Goal: Task Accomplishment & Management: Manage account settings

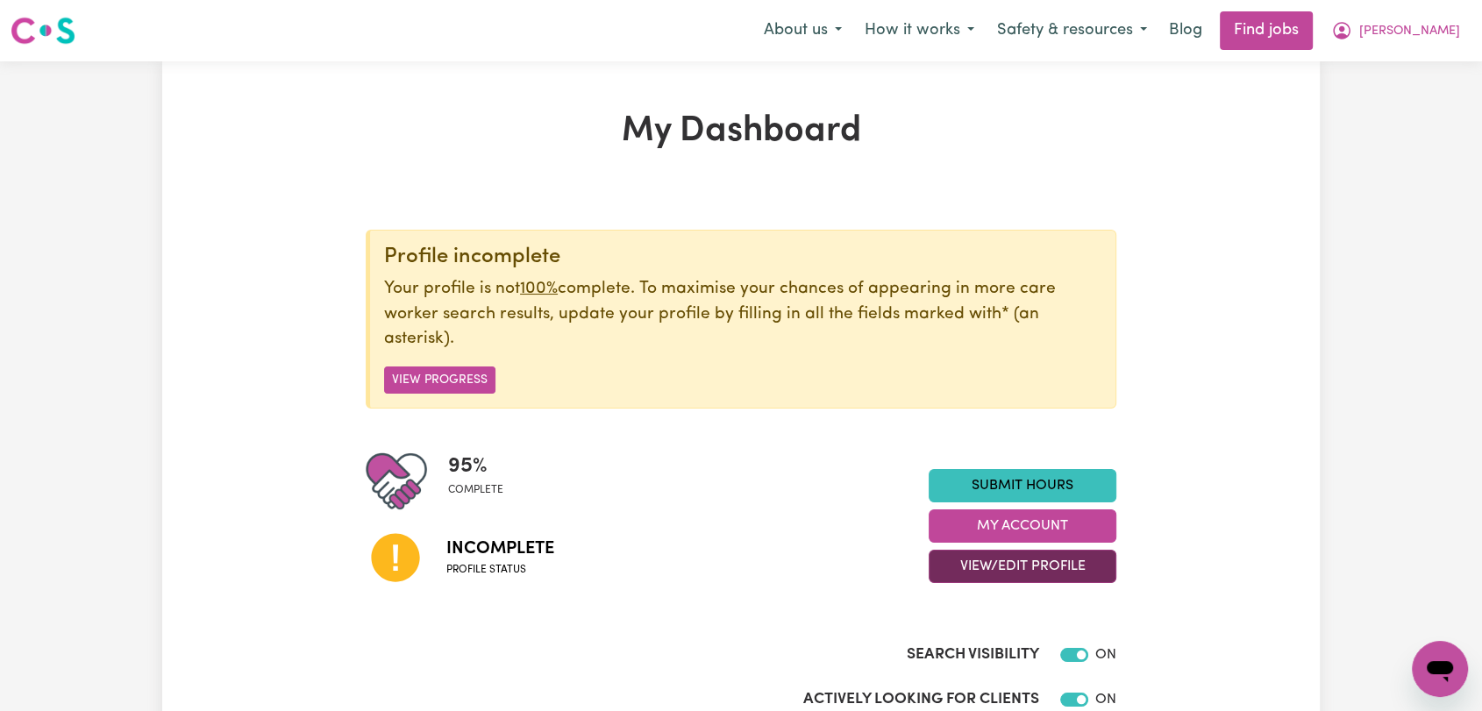
click at [1031, 566] on button "View/Edit Profile" at bounding box center [1023, 566] width 188 height 33
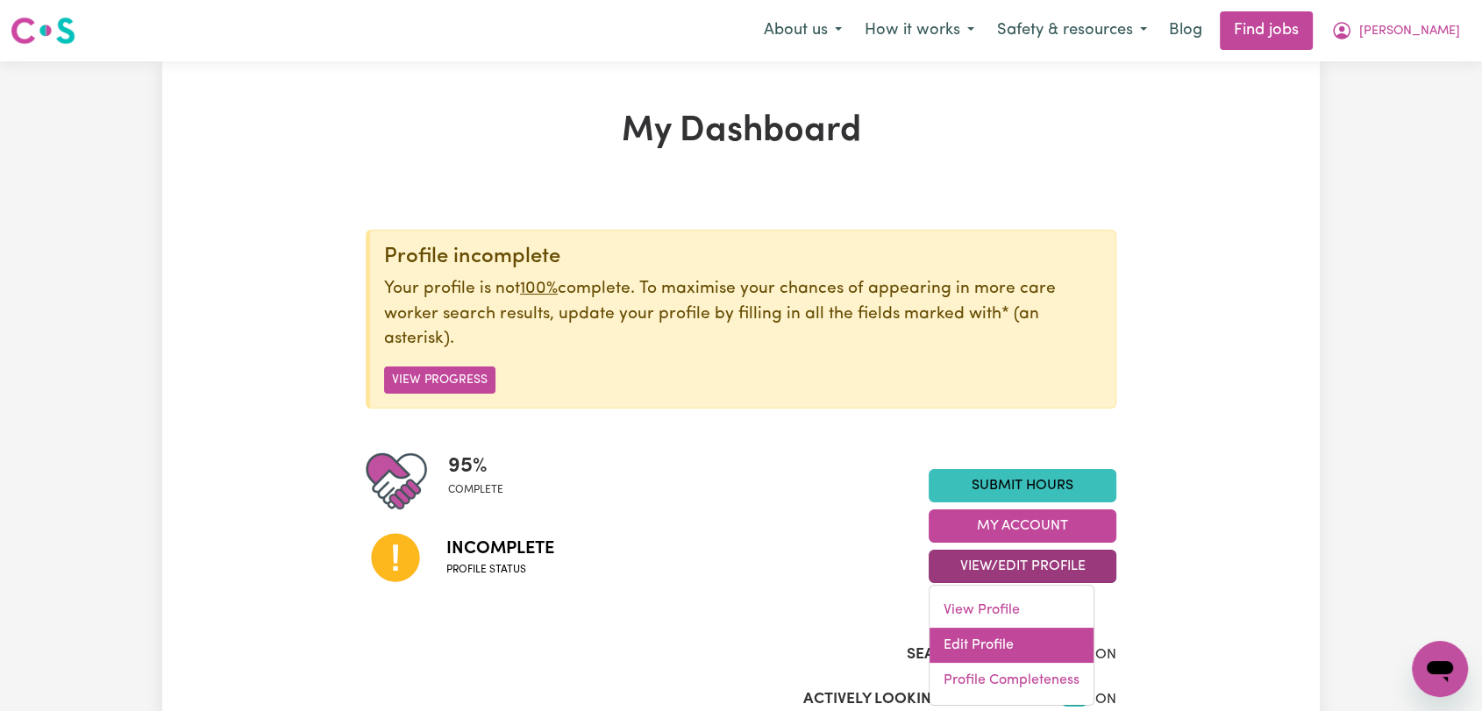
click at [997, 641] on link "Edit Profile" at bounding box center [1012, 645] width 164 height 35
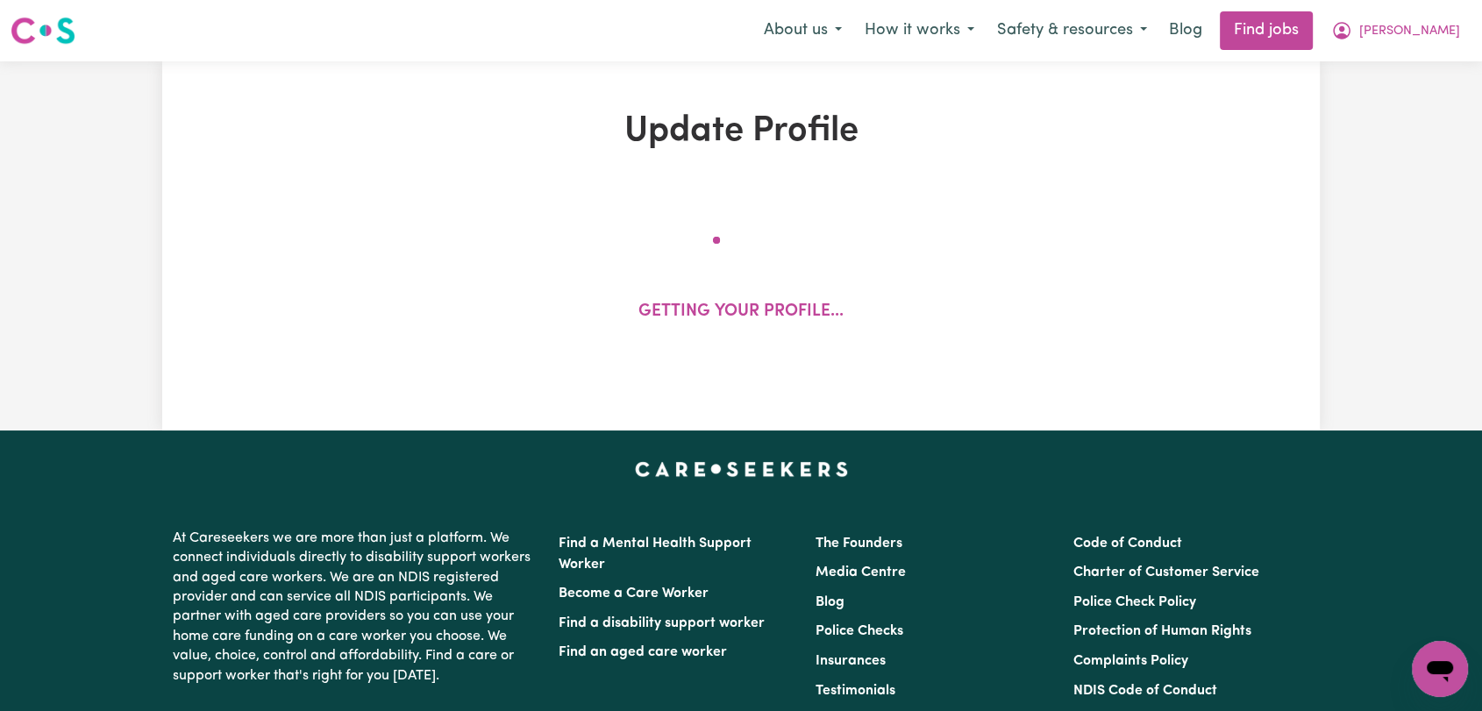
select select "[DEMOGRAPHIC_DATA]"
select select "[DEMOGRAPHIC_DATA] Work Visa"
select select "Studying a healthcare related degree or qualification"
select select "45"
select select "80"
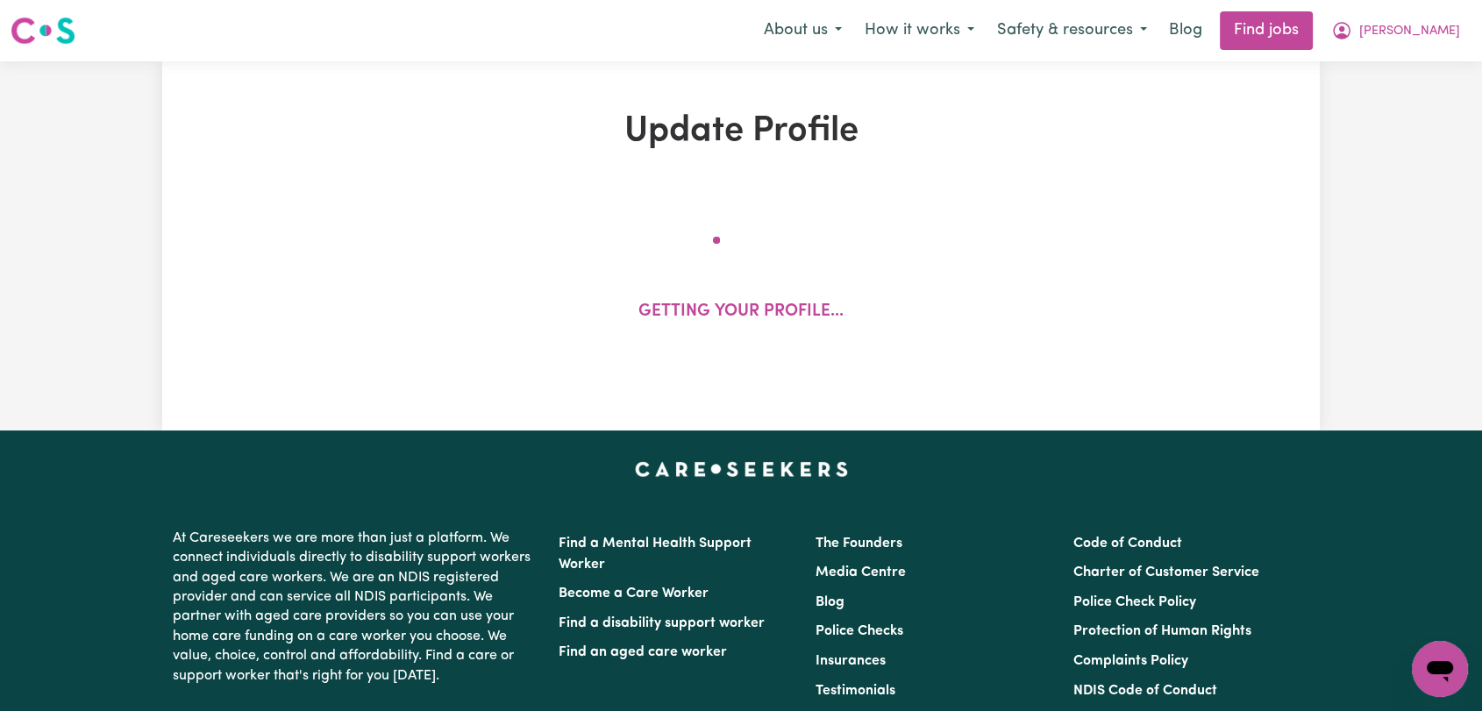
select select "80"
select select "120"
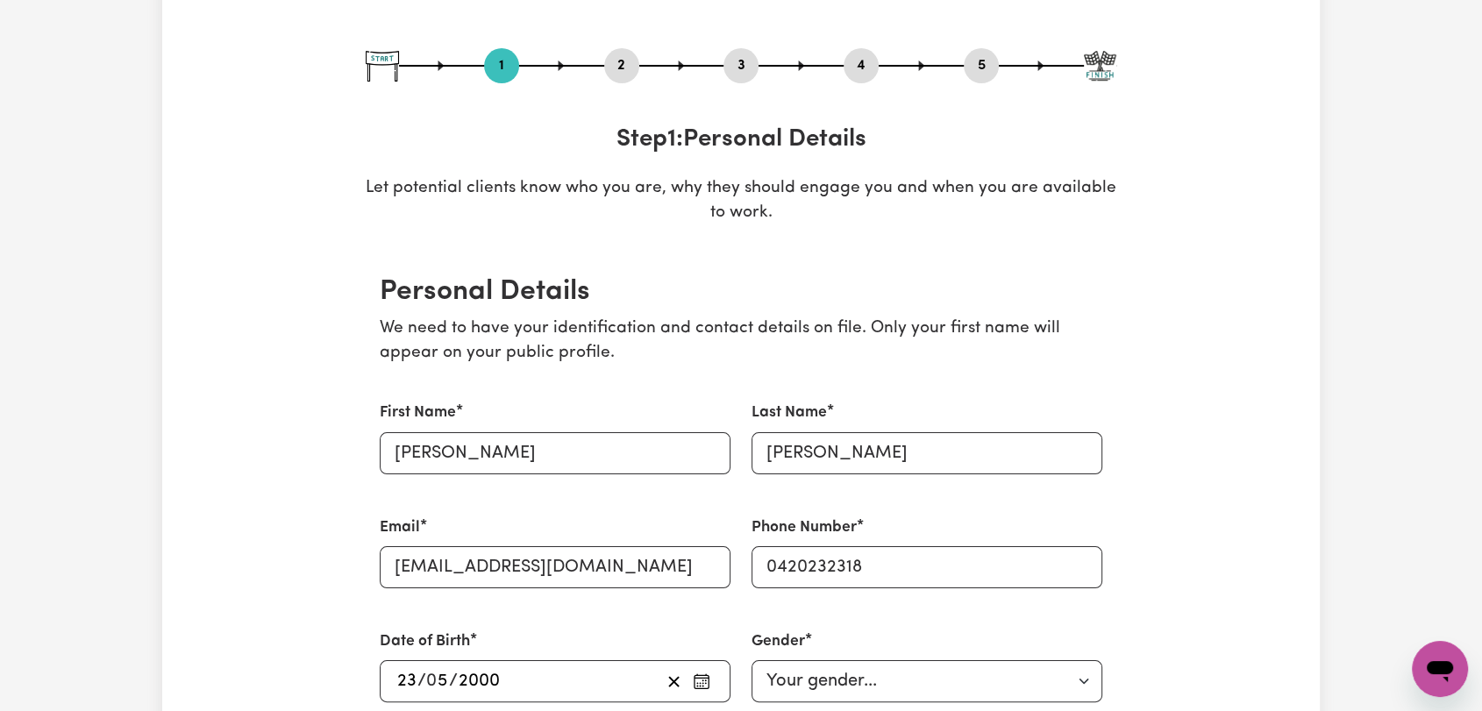
scroll to position [195, 0]
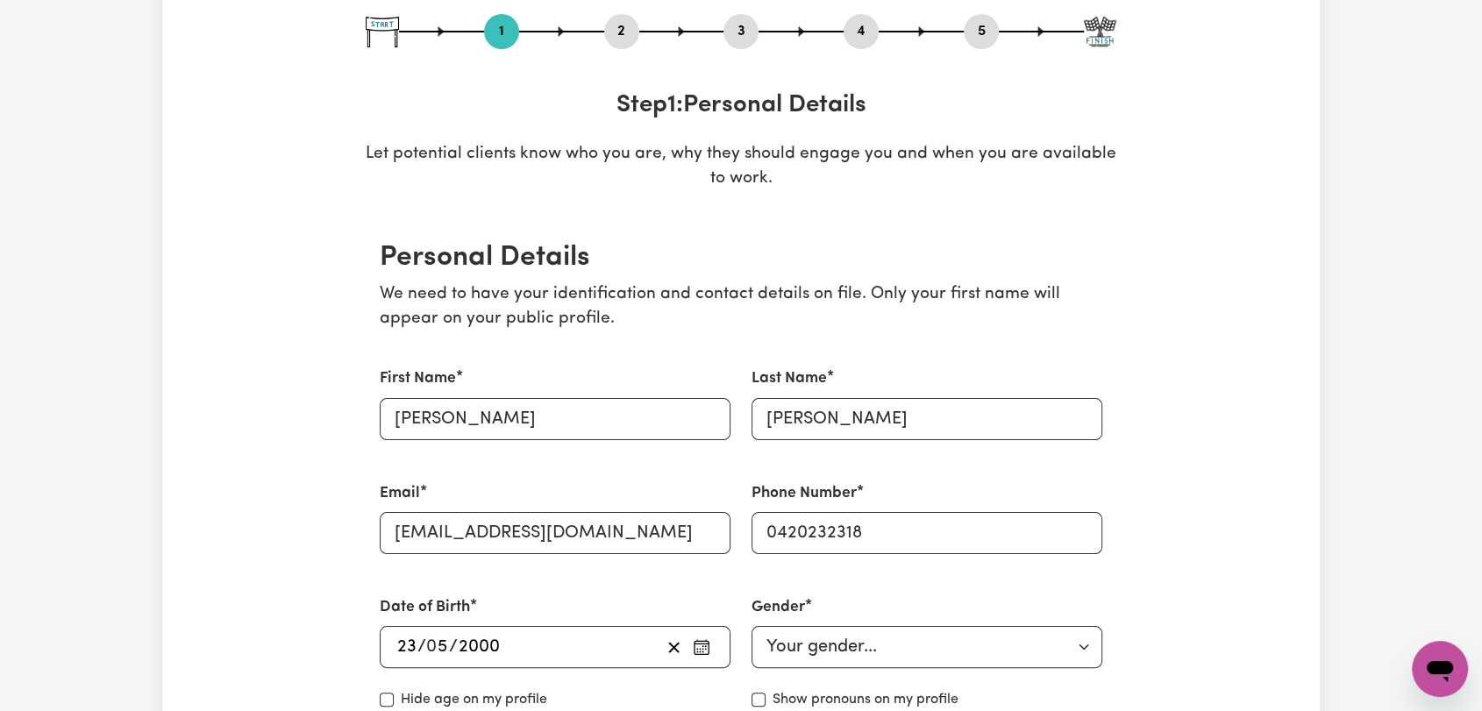
click at [624, 32] on button "2" at bounding box center [621, 31] width 35 height 23
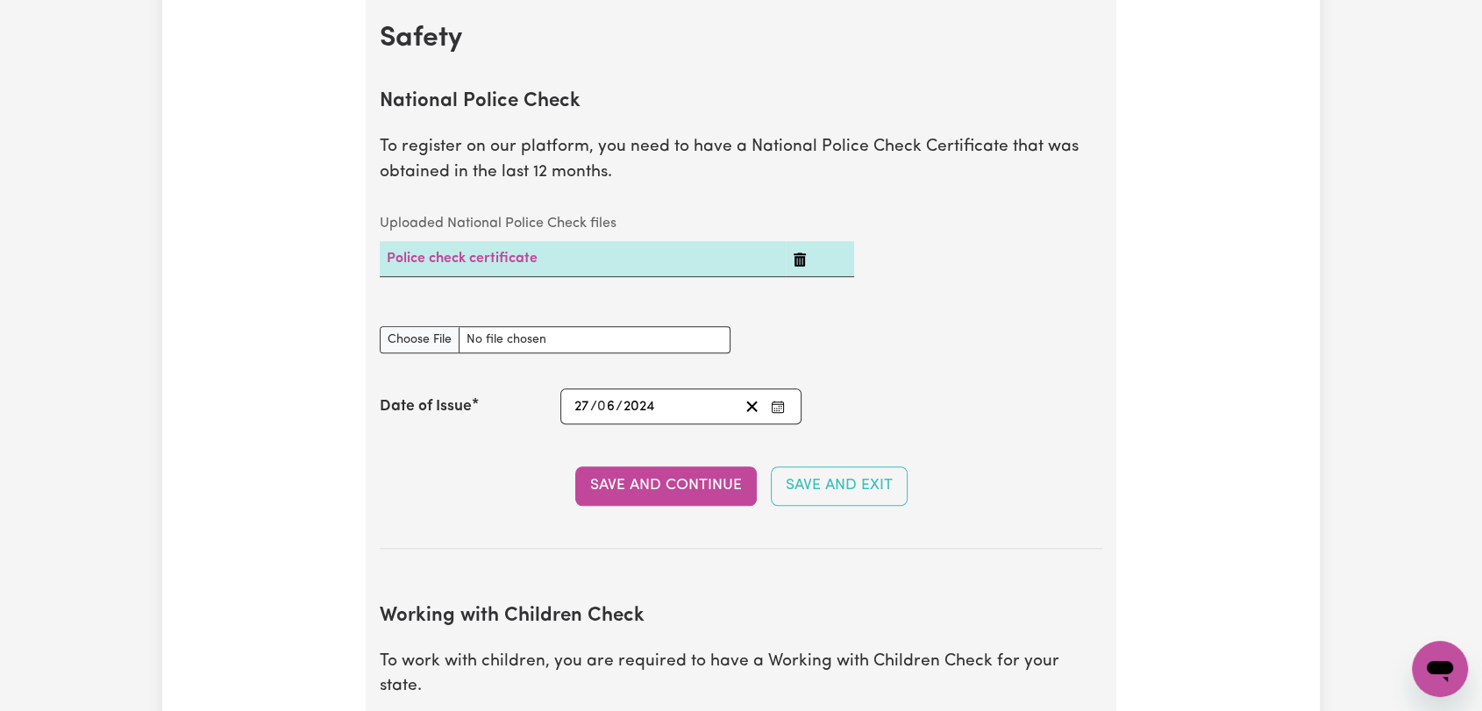
scroll to position [1169, 0]
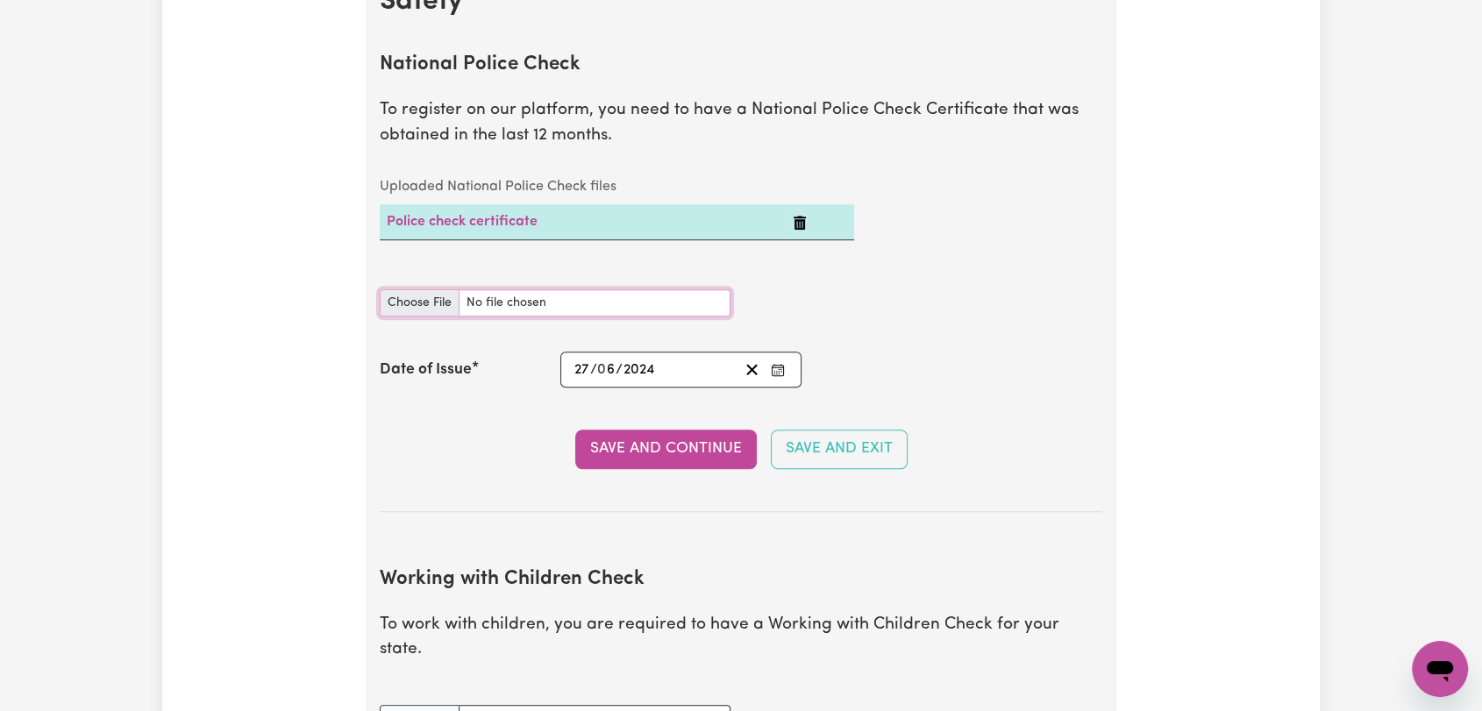
click at [414, 303] on input "National Police Check document" at bounding box center [555, 302] width 351 height 27
type input "C:\fakepath\[PERSON_NAME] - PC - [DATE]--.pdf"
click at [784, 360] on button "Enter the Date of Issue of your National Police Check" at bounding box center [778, 370] width 25 height 24
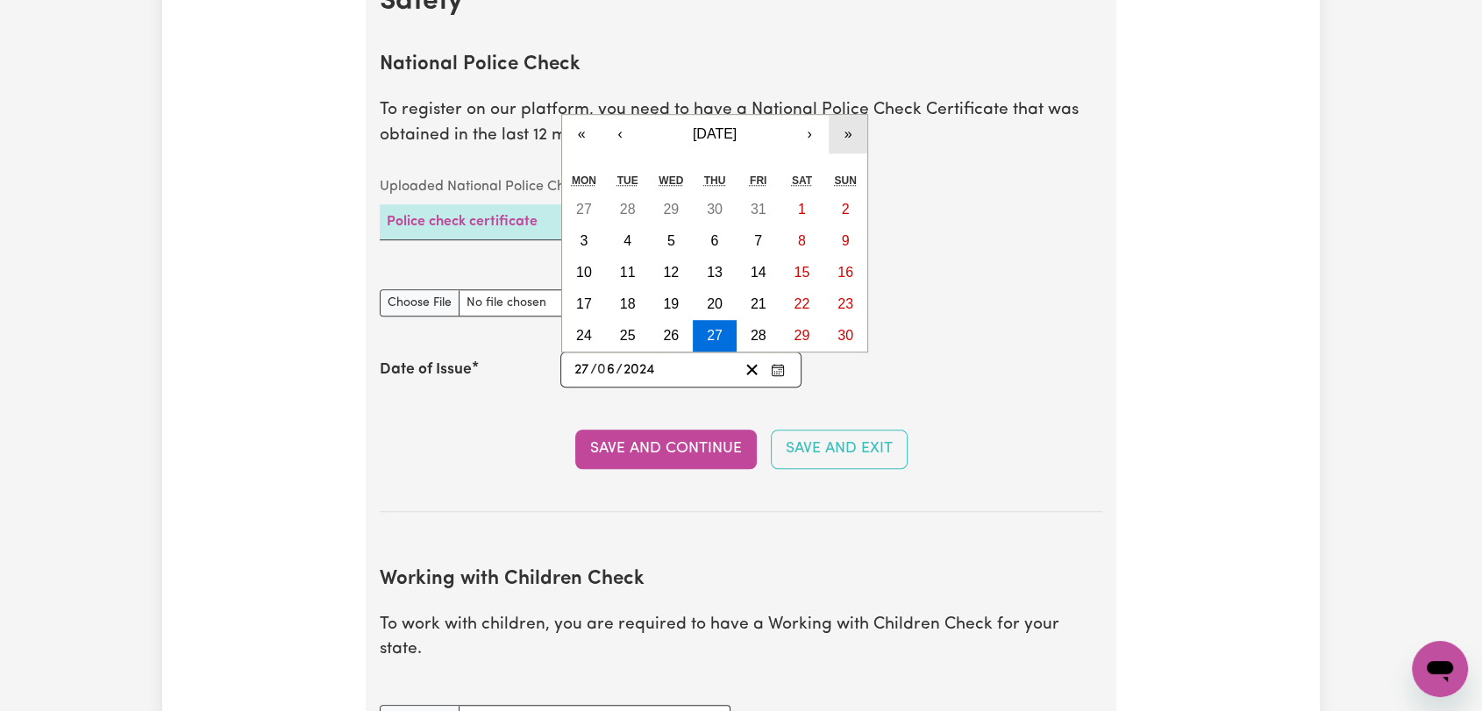
click at [853, 121] on button "»" at bounding box center [848, 134] width 39 height 39
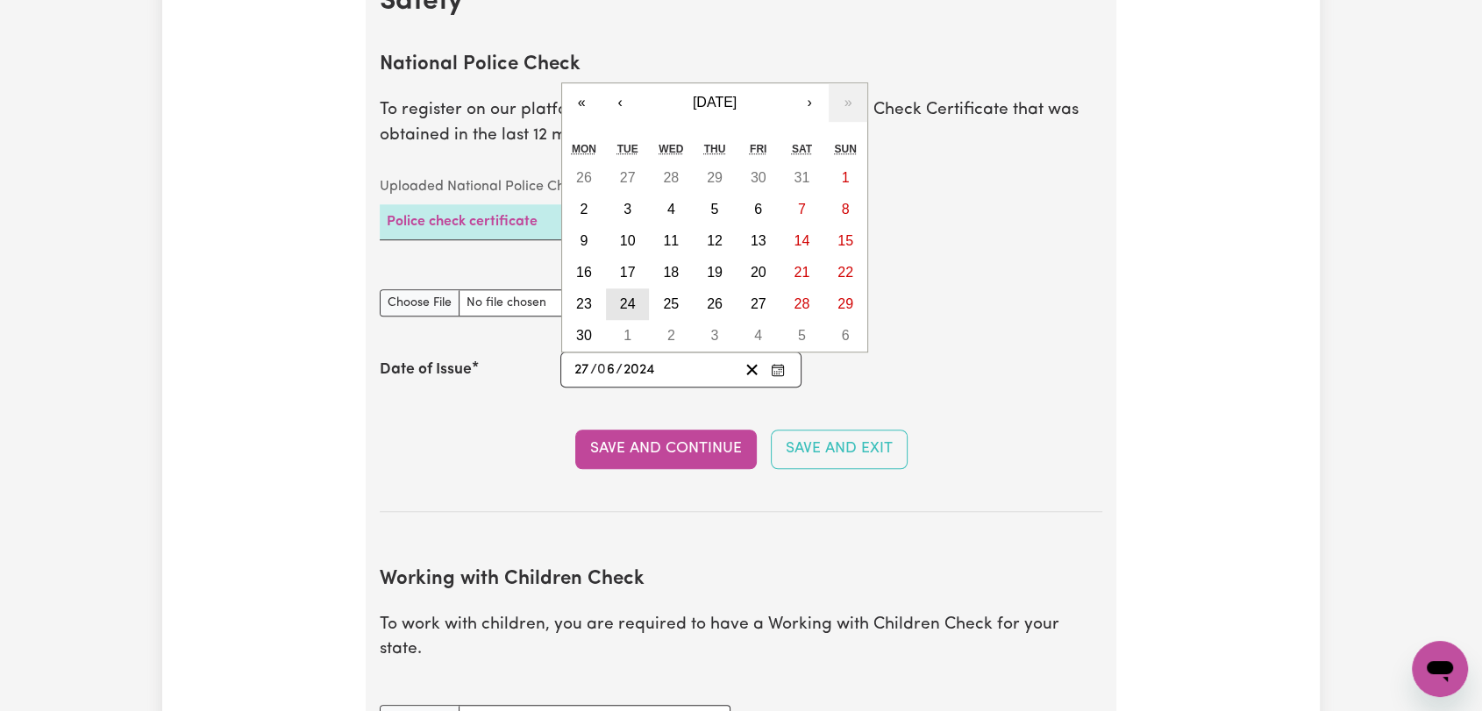
click at [620, 301] on abbr "24" at bounding box center [628, 303] width 16 height 15
type input "[DATE]"
type input "24"
type input "2025"
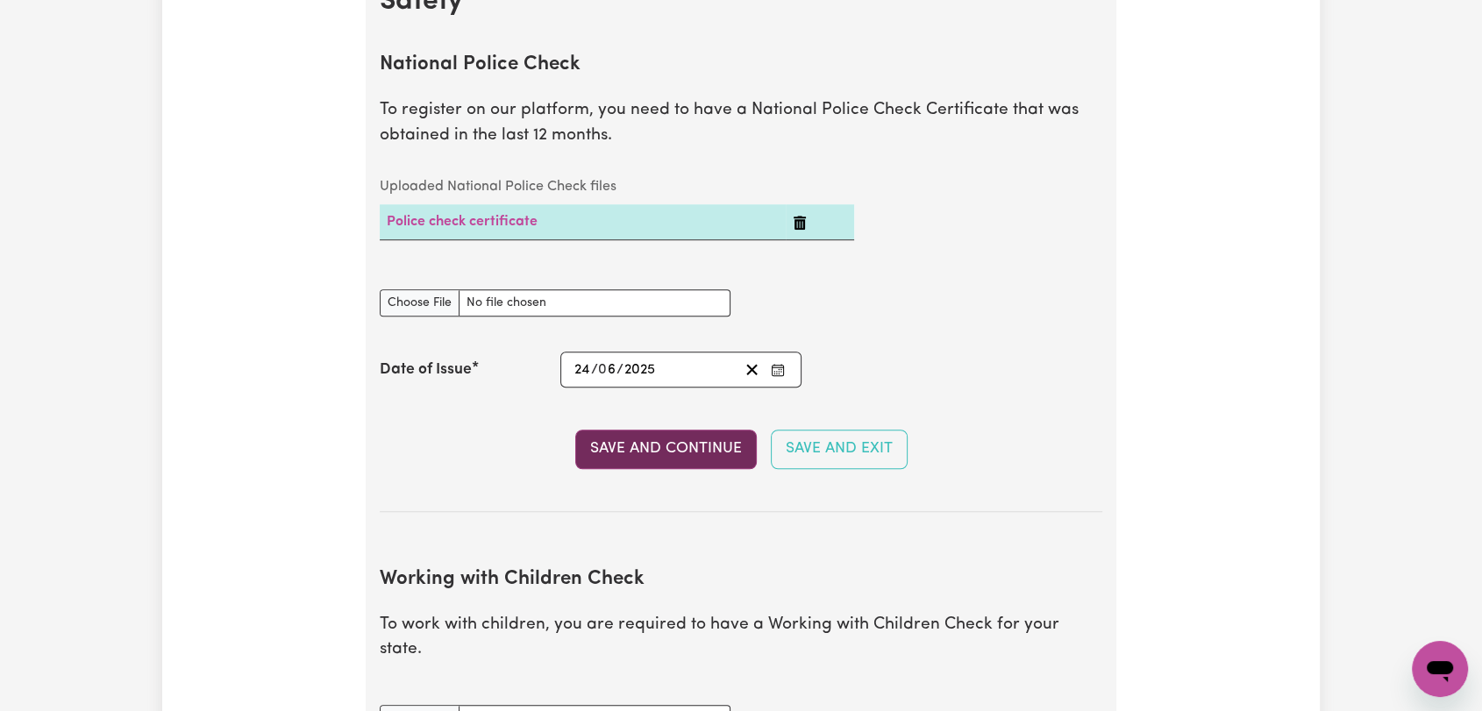
click at [655, 441] on button "Save and Continue" at bounding box center [666, 449] width 182 height 39
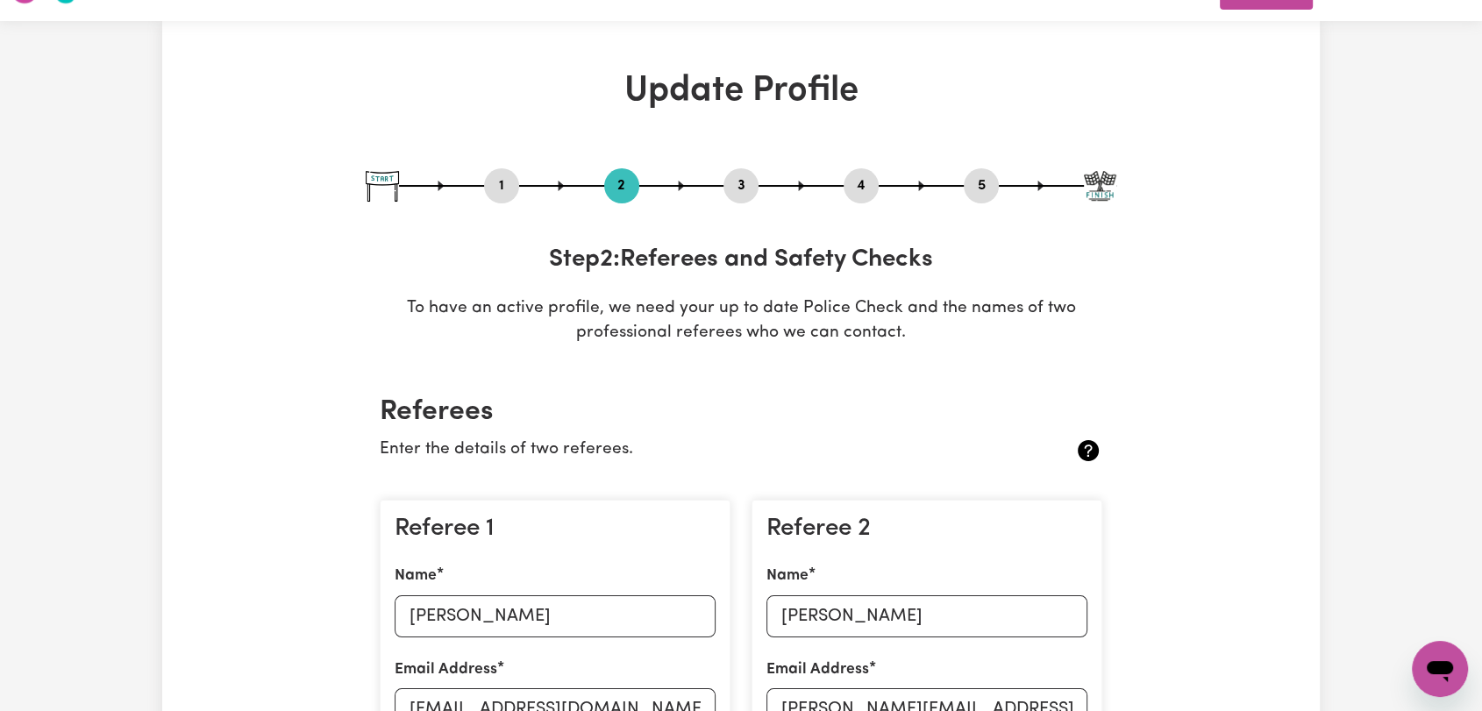
scroll to position [0, 0]
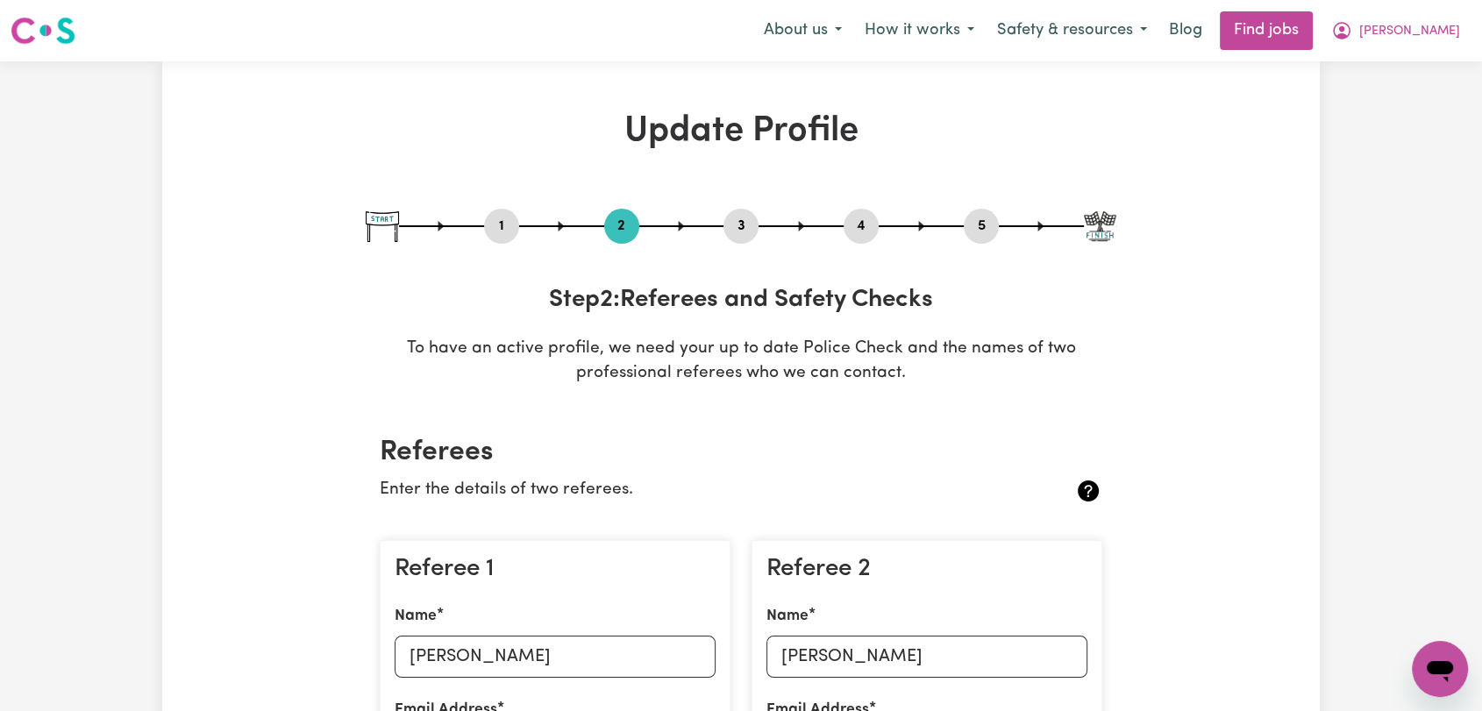
click at [754, 223] on button "3" at bounding box center [741, 226] width 35 height 23
select select "2025"
select select "Certificate III (Individual Support)"
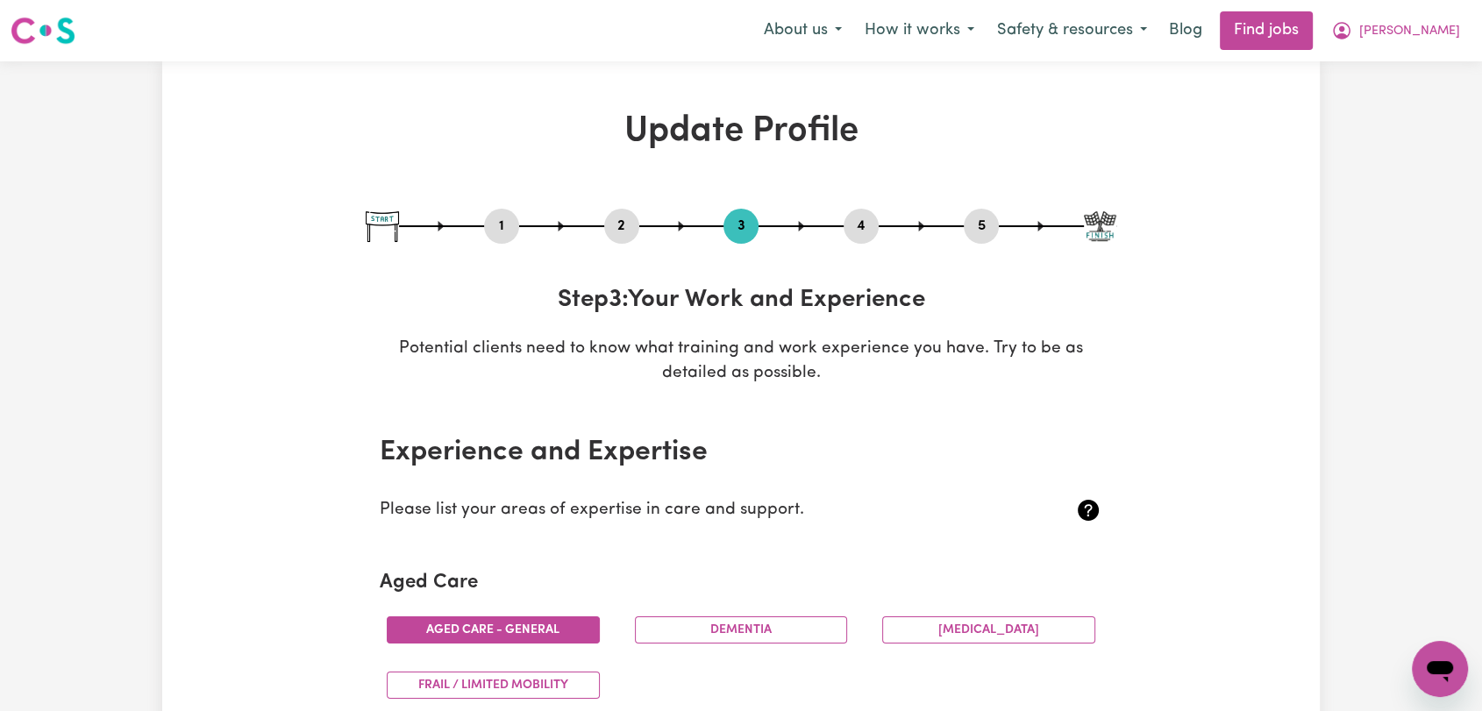
click at [850, 226] on button "4" at bounding box center [861, 226] width 35 height 23
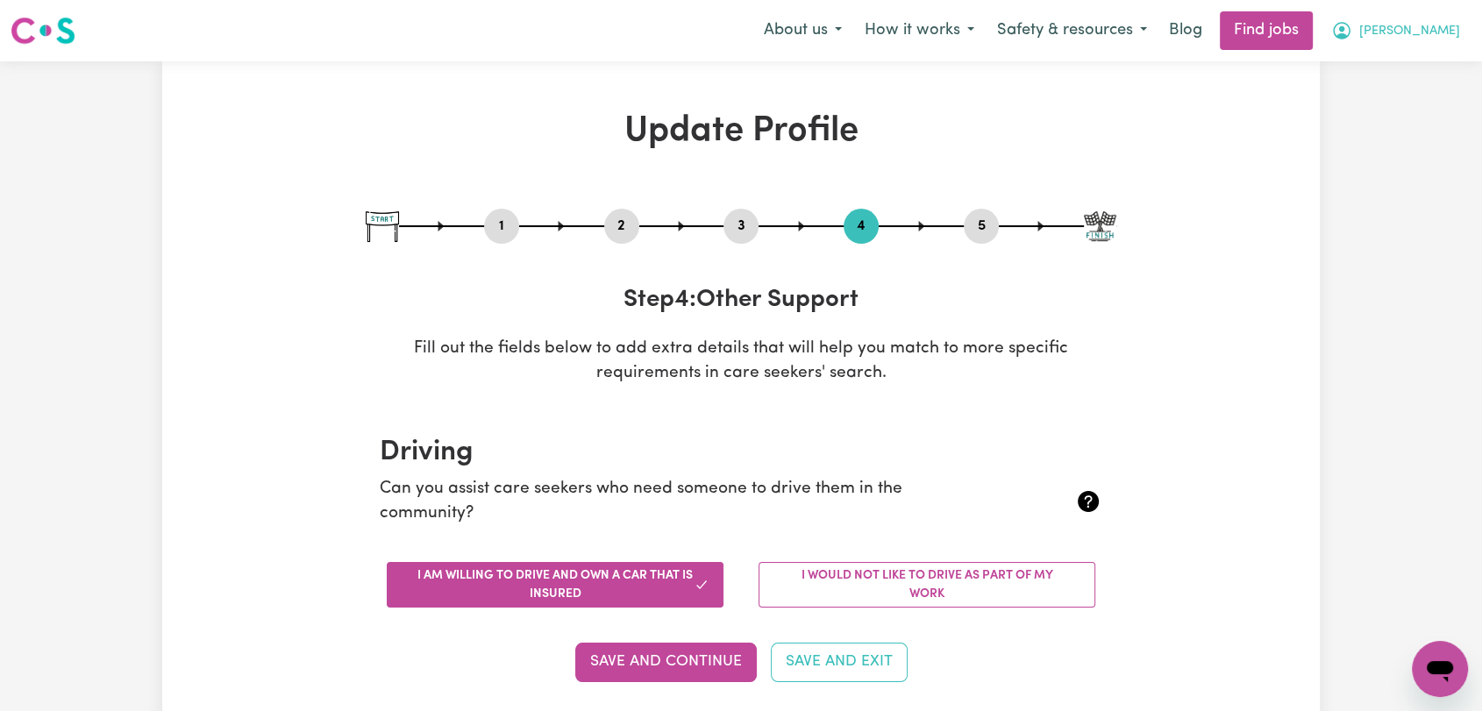
click at [1444, 15] on button "[PERSON_NAME]" at bounding box center [1396, 30] width 152 height 37
click at [1422, 102] on link "My Dashboard" at bounding box center [1401, 100] width 139 height 33
